Goal: Find specific page/section: Find specific page/section

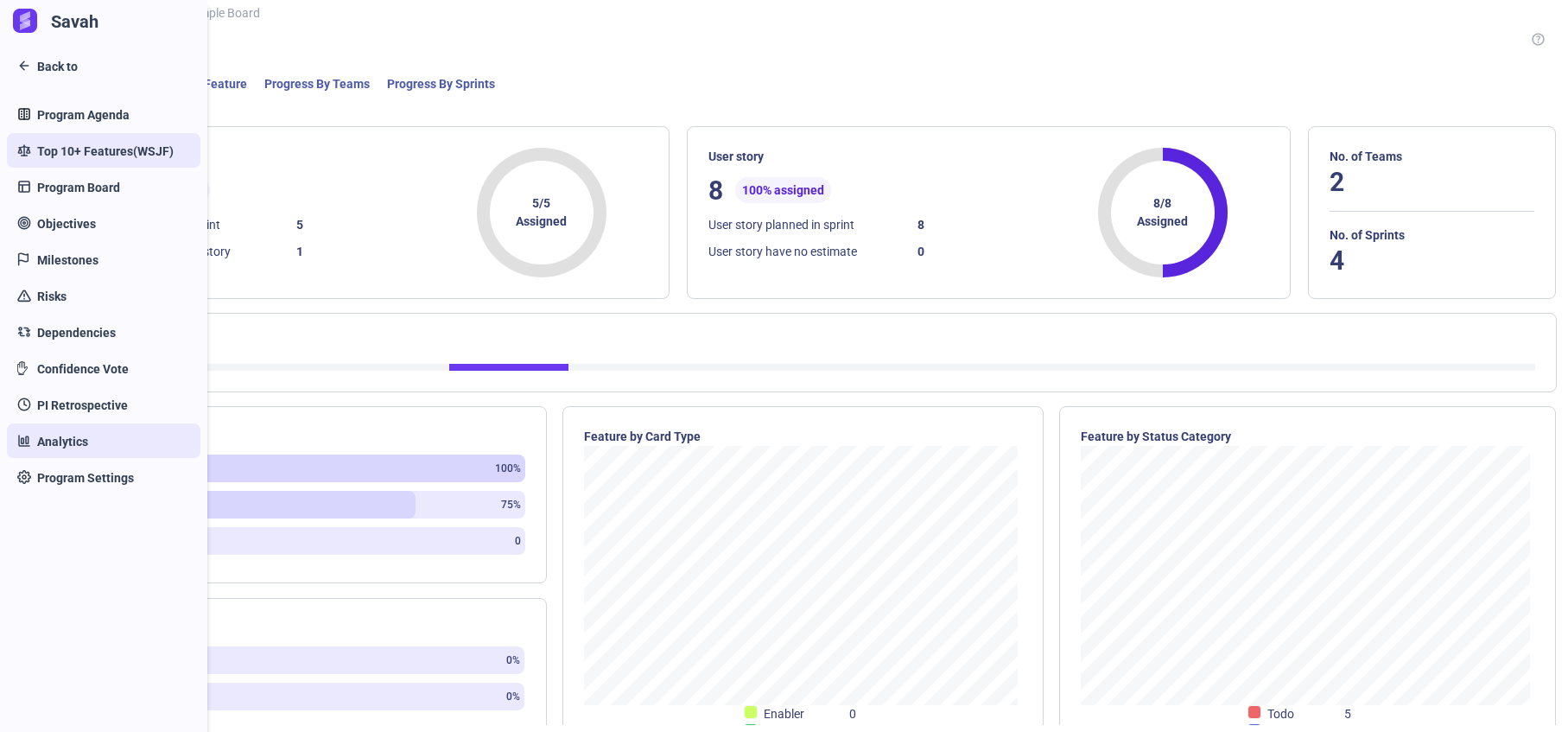
click at [77, 166] on link "Top 10+ Features(WSJF)" at bounding box center [103, 150] width 193 height 34
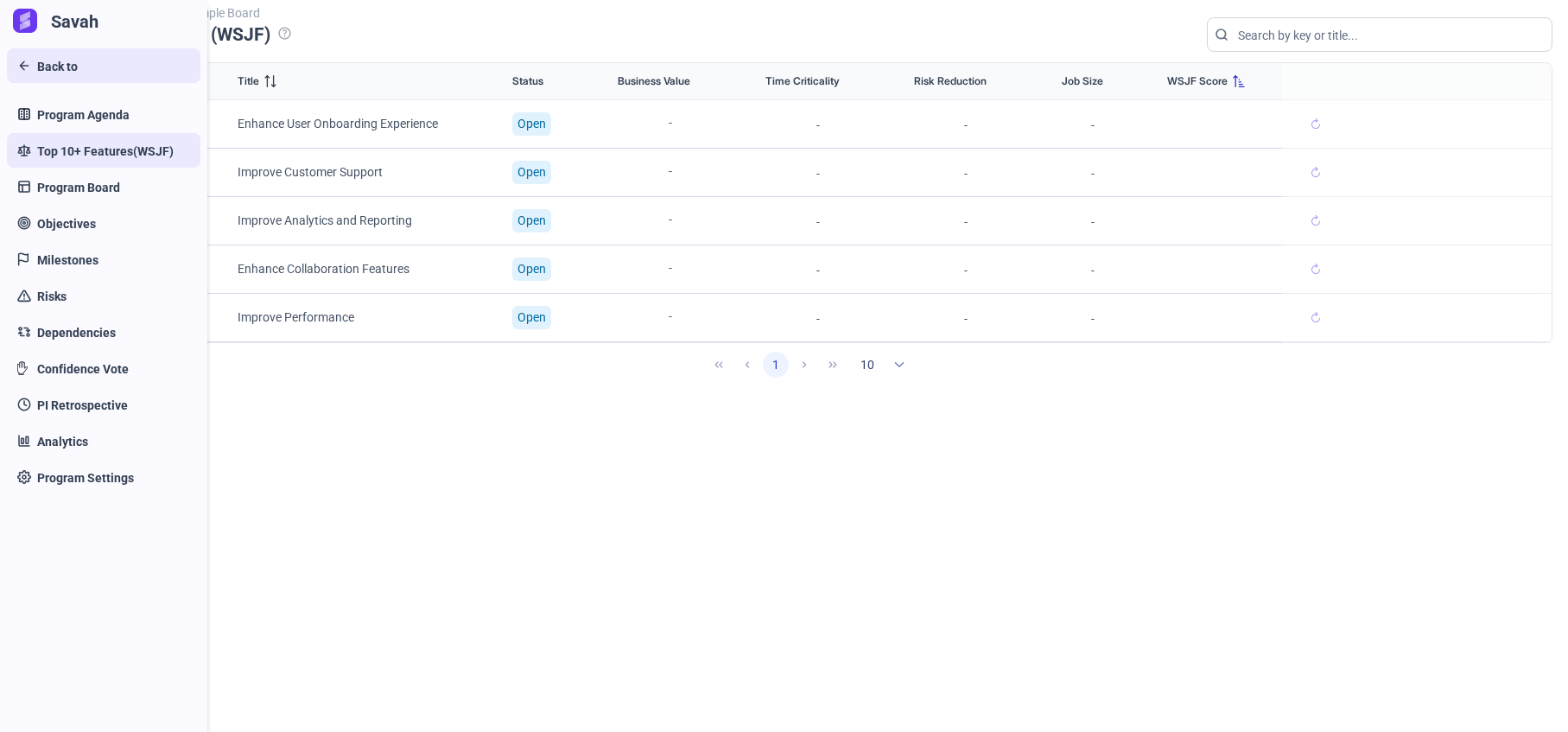
click at [80, 60] on link "Back to" at bounding box center [103, 65] width 193 height 34
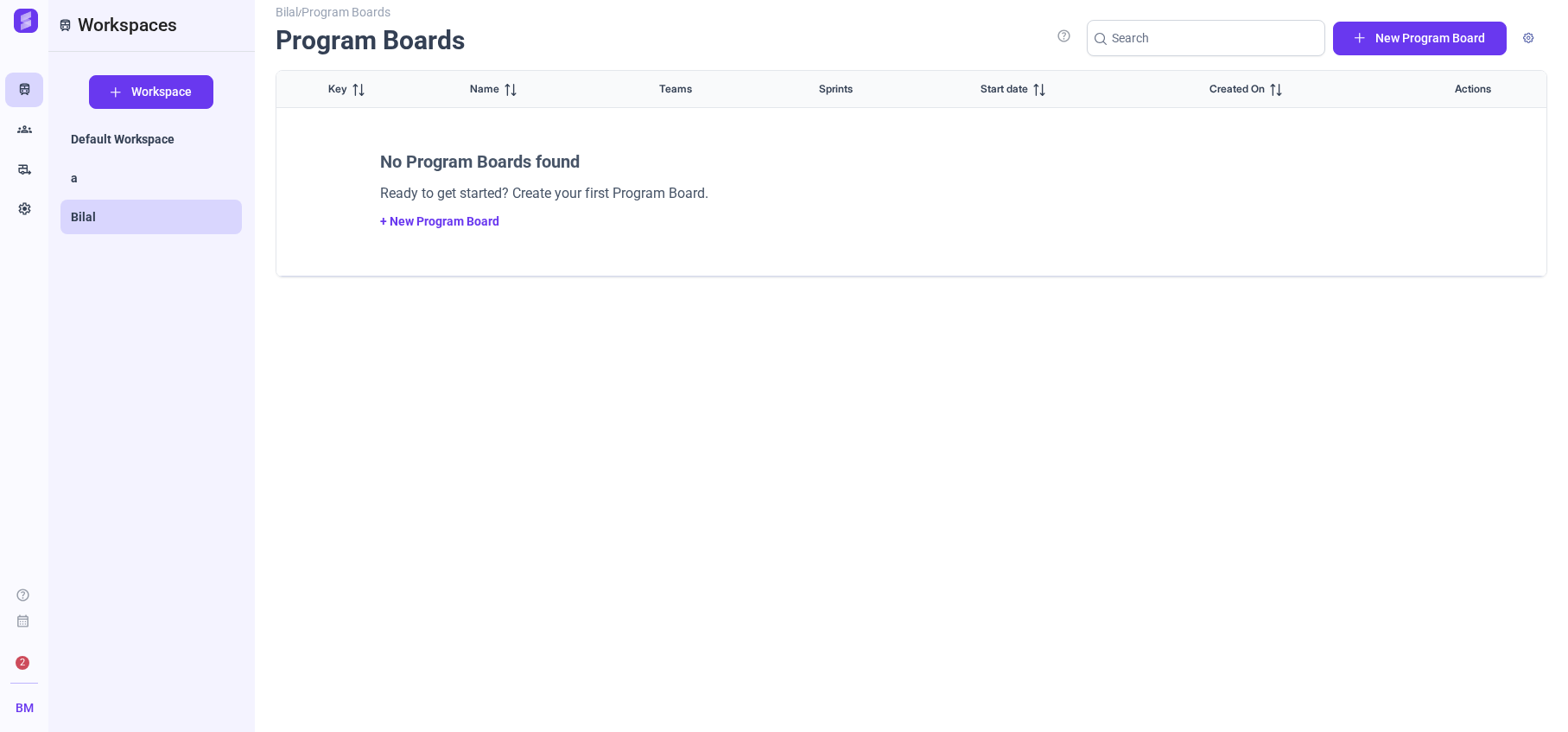
click at [20, 659] on span "2" at bounding box center [23, 663] width 14 height 14
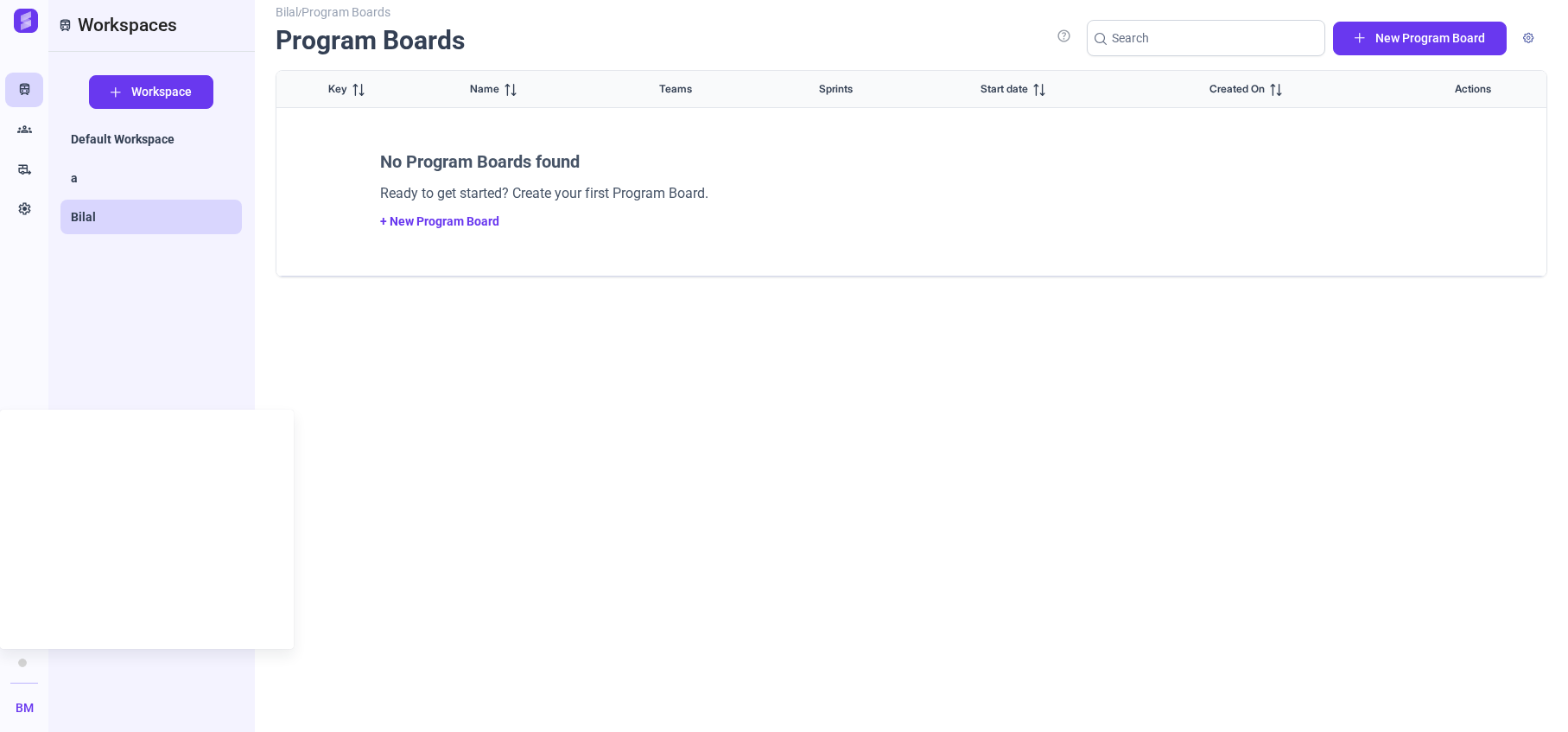
click at [594, 508] on div "Bilal / Program Boards Program Boards help New Program Board Key Name Teams Spr…" at bounding box center [912, 361] width 1272 height 700
